Goal: Share content: Share content

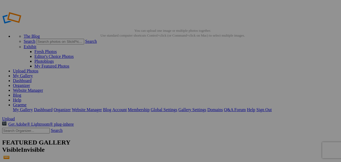
scroll to position [19, 0]
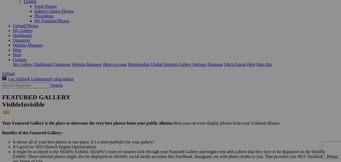
scroll to position [47, 0]
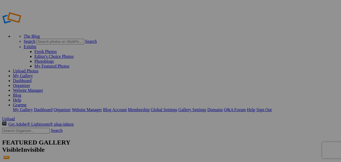
scroll to position [47, 0]
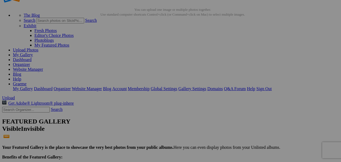
scroll to position [21, 0]
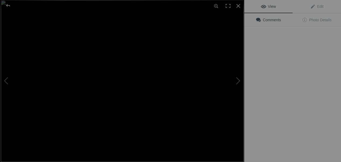
click at [210, 60] on button at bounding box center [224, 81] width 40 height 58
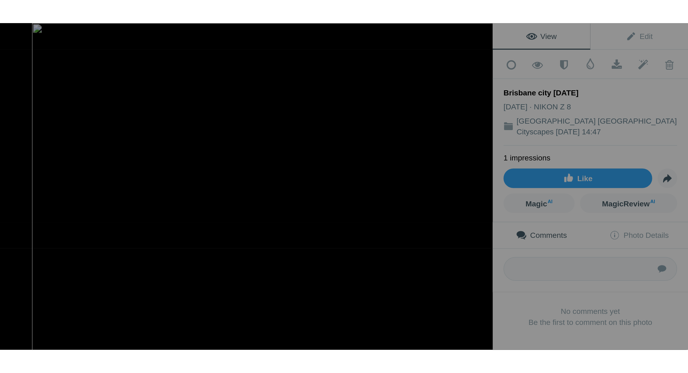
scroll to position [0, 0]
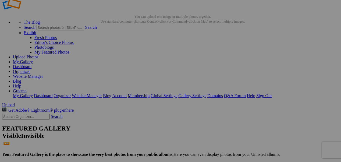
scroll to position [13, 0]
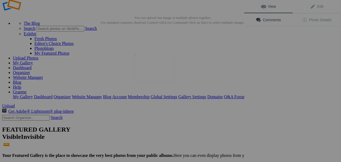
click at [150, 72] on img at bounding box center [154, 67] width 40 height 27
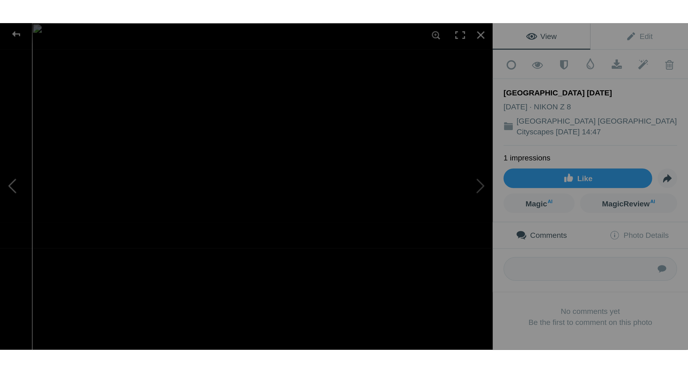
scroll to position [0, 0]
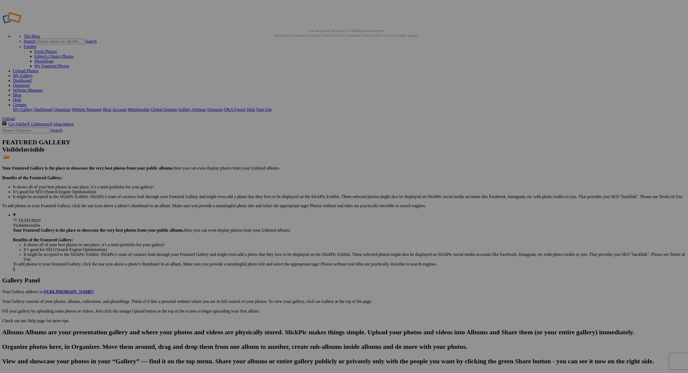
click at [445, 77] on img at bounding box center [437, 80] width 40 height 27
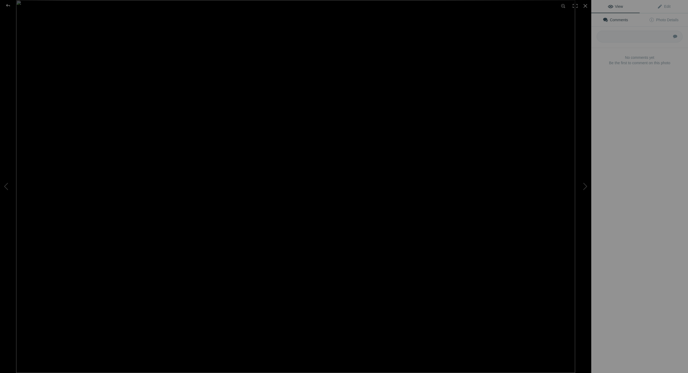
click at [445, 77] on img at bounding box center [295, 186] width 559 height 373
click at [445, 77] on img at bounding box center [224, 240] width 830 height 554
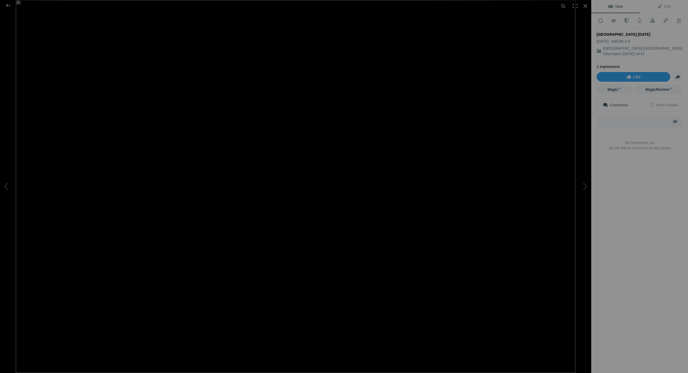
click at [154, 87] on img at bounding box center [296, 186] width 560 height 373
click at [154, 87] on img at bounding box center [377, 244] width 885 height 590
click at [154, 87] on img at bounding box center [296, 186] width 560 height 373
click at [154, 87] on img at bounding box center [377, 244] width 885 height 590
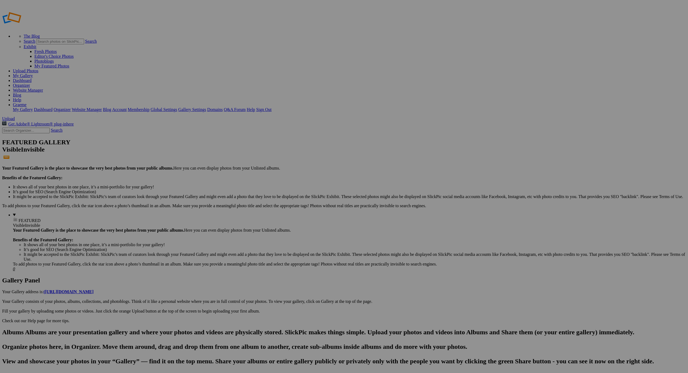
click at [308, 224] on span "Yes" at bounding box center [305, 222] width 6 height 5
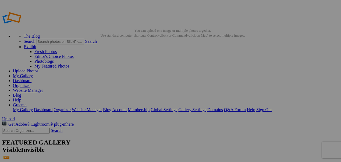
scroll to position [1, 0]
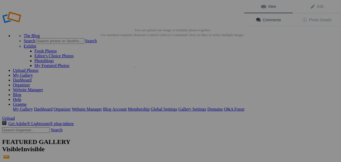
click at [143, 76] on img at bounding box center [154, 79] width 40 height 27
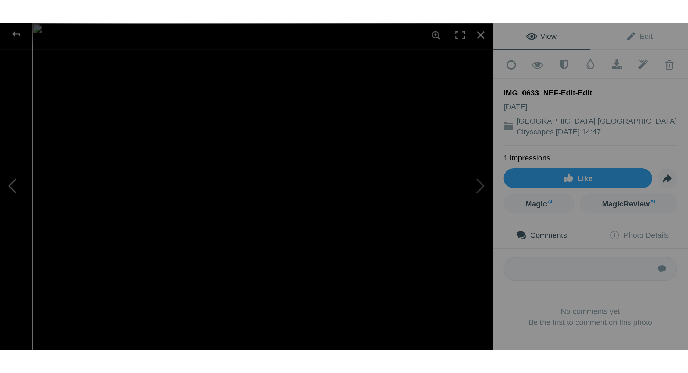
scroll to position [0, 0]
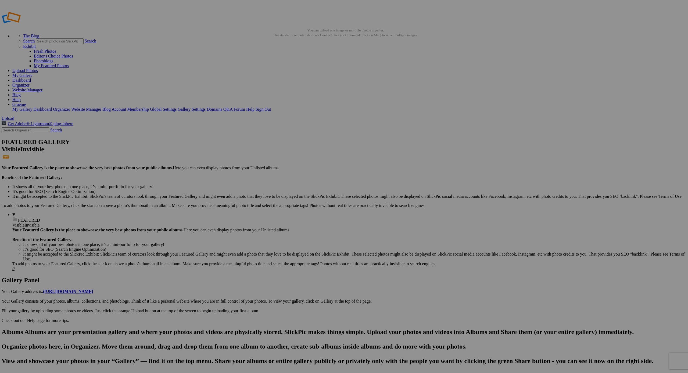
scroll to position [1, 1]
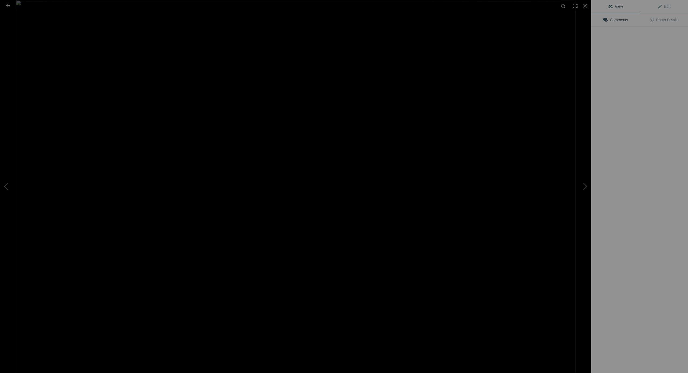
click at [150, 76] on img at bounding box center [296, 186] width 560 height 373
click at [150, 76] on img at bounding box center [511, 351] width 1390 height 927
click at [150, 76] on img at bounding box center [298, 189] width 570 height 380
click at [150, 76] on img at bounding box center [511, 351] width 1390 height 927
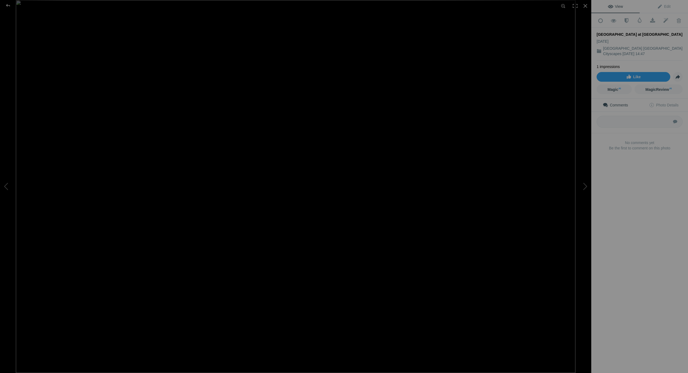
click at [677, 216] on div "View Edit Add to Quick Collection Remove from Quick Collection Hide from Public…" at bounding box center [640, 186] width 97 height 373
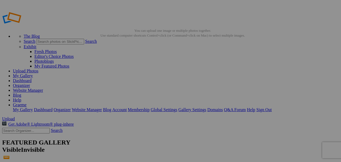
scroll to position [0, 0]
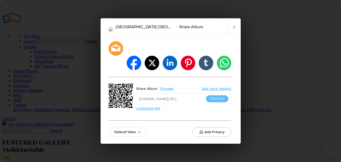
click at [211, 95] on button "Copy Link" at bounding box center [217, 98] width 22 height 7
click at [234, 34] on link "×" at bounding box center [233, 26] width 13 height 16
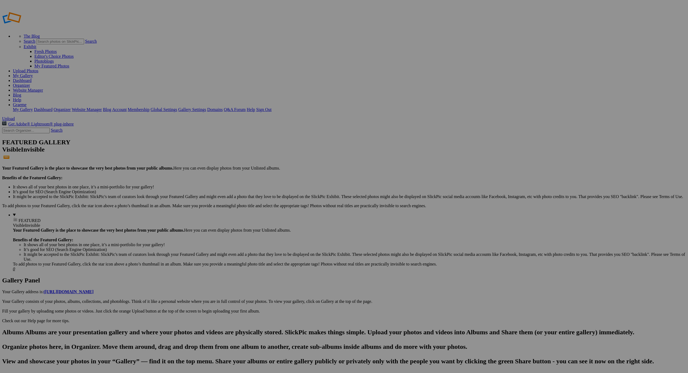
click at [38, 69] on link "Upload Photos" at bounding box center [26, 71] width 26 height 5
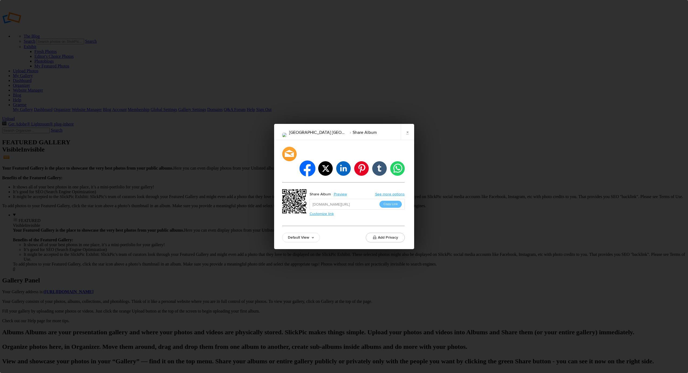
click at [309, 161] on li "facebook" at bounding box center [308, 169] width 16 height 16
click at [305, 162] on li "facebook" at bounding box center [308, 169] width 16 height 16
click at [392, 201] on button "Copy Link" at bounding box center [391, 204] width 22 height 7
click at [307, 163] on li "facebook" at bounding box center [308, 169] width 16 height 16
click at [405, 140] on link "×" at bounding box center [407, 132] width 13 height 16
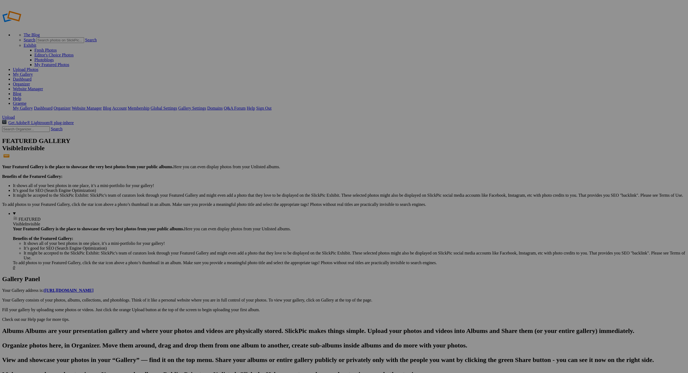
scroll to position [2, 0]
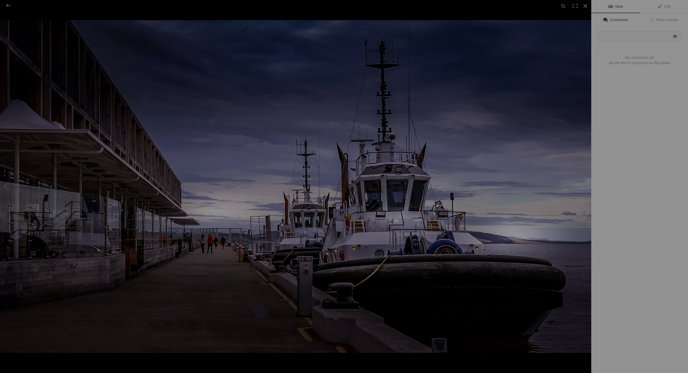
click at [202, 84] on div at bounding box center [296, 206] width 592 height 373
click at [202, 84] on img at bounding box center [296, 186] width 592 height 333
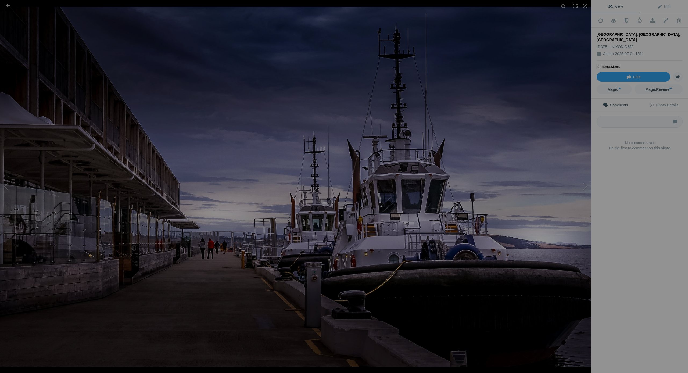
click at [202, 84] on img at bounding box center [303, 187] width 640 height 360
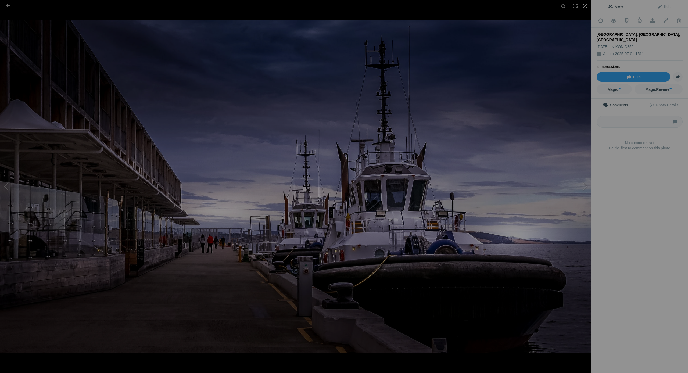
click at [584, 5] on div at bounding box center [586, 6] width 12 height 12
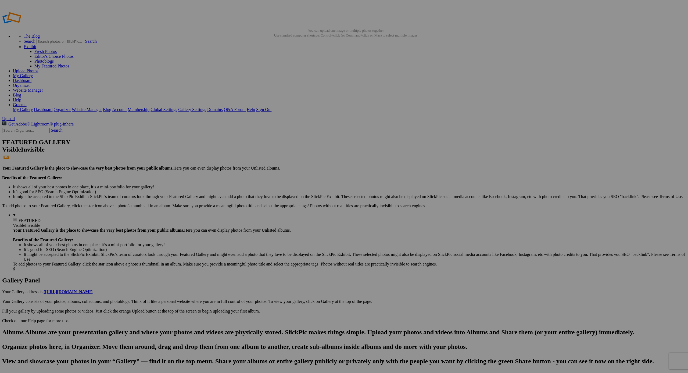
click at [30, 83] on link "Organizer" at bounding box center [21, 85] width 17 height 5
drag, startPoint x: 584, startPoint y: 5, endPoint x: 575, endPoint y: 8, distance: 9.4
click at [30, 83] on link "Organizer" at bounding box center [21, 85] width 17 height 5
